Goal: Information Seeking & Learning: Find specific fact

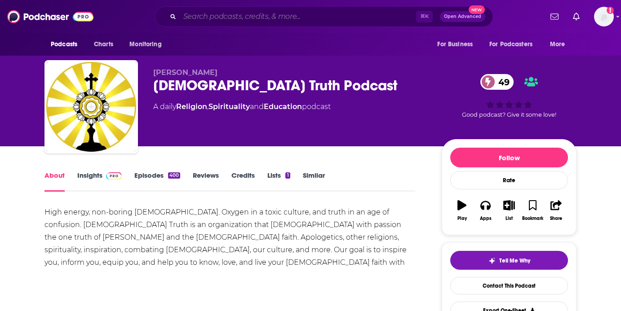
click at [303, 22] on input "Search podcasts, credits, & more..." at bounding box center [298, 16] width 236 height 14
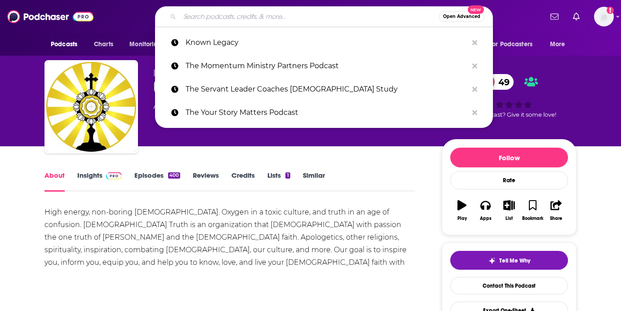
type input "j"
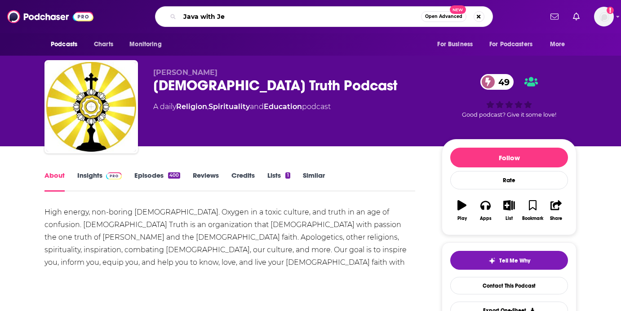
type input "Java with [PERSON_NAME]"
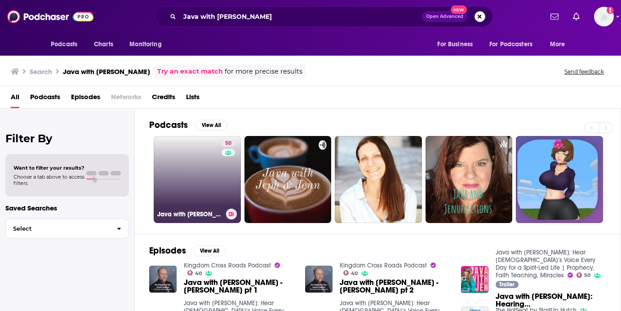
click at [194, 165] on link "50 Java with [PERSON_NAME]: Hear [DEMOGRAPHIC_DATA]’s Voice Every Day for a Spi…" at bounding box center [197, 179] width 87 height 87
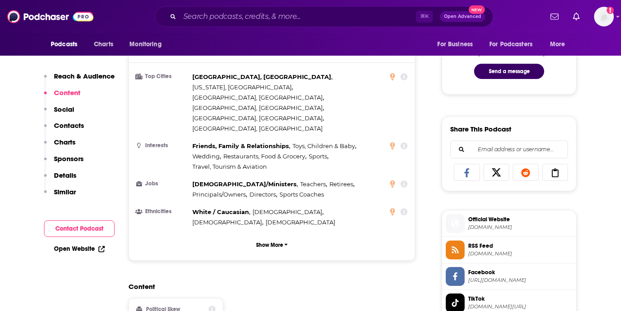
scroll to position [478, 0]
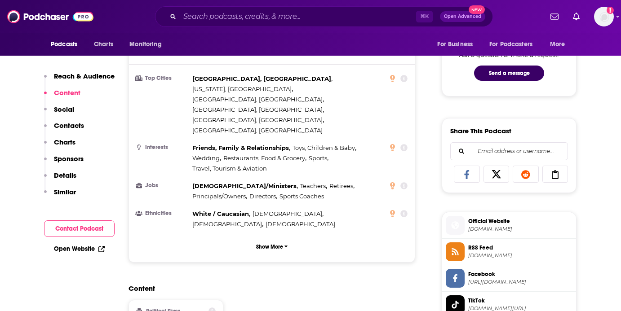
click at [513, 230] on span "[DOMAIN_NAME]" at bounding box center [520, 229] width 104 height 7
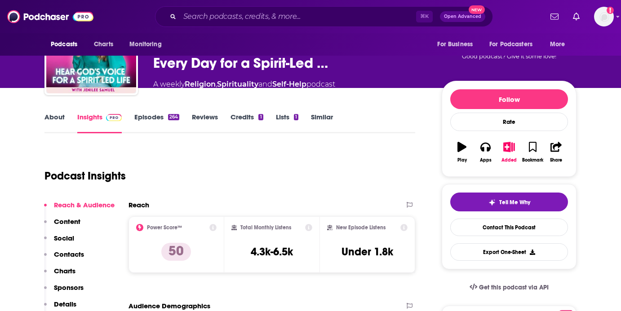
scroll to position [65, 0]
